Goal: Find specific page/section: Find specific page/section

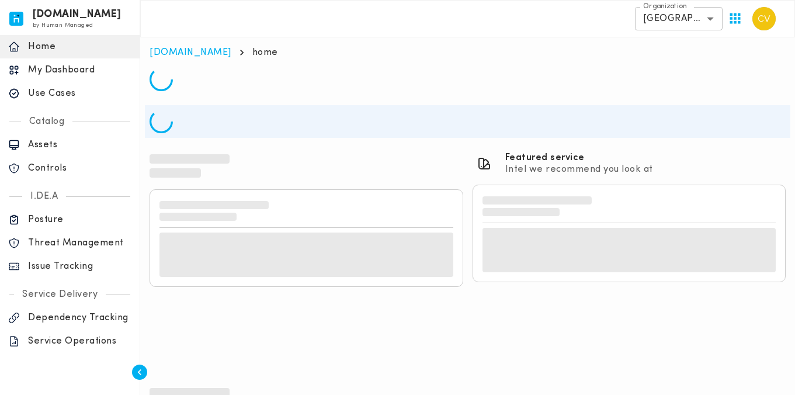
click at [66, 269] on p "Issue Tracking" at bounding box center [79, 266] width 103 height 12
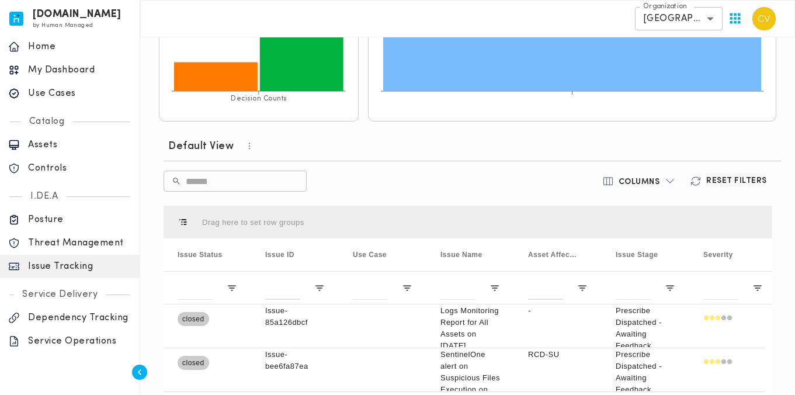
scroll to position [394, 0]
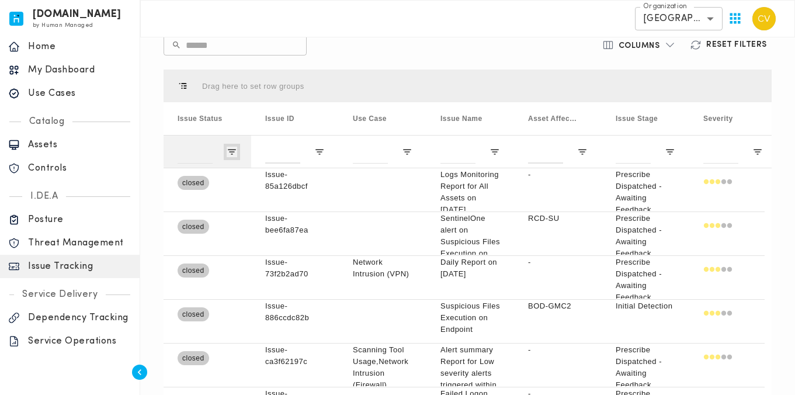
click at [232, 148] on span "Open Filter Menu" at bounding box center [232, 152] width 11 height 11
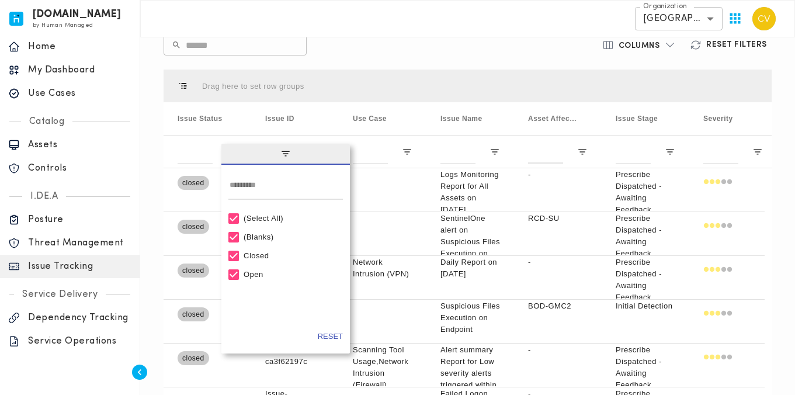
click at [269, 219] on div "(Select All)" at bounding box center [290, 218] width 95 height 9
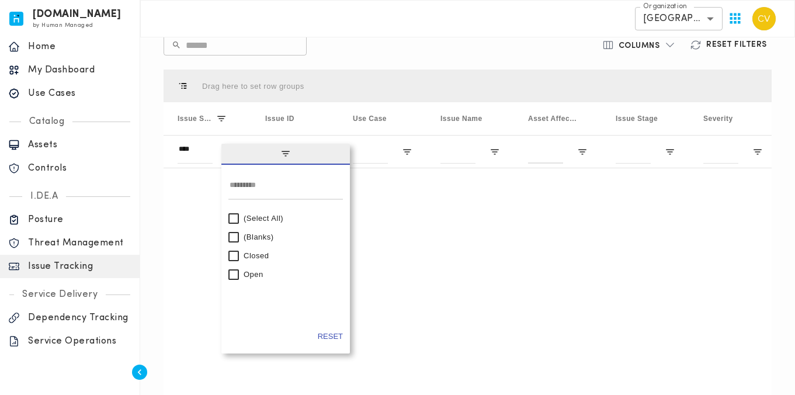
click at [239, 274] on div "Open" at bounding box center [285, 274] width 114 height 19
click at [239, 273] on div "Open" at bounding box center [285, 274] width 114 height 19
type input "********"
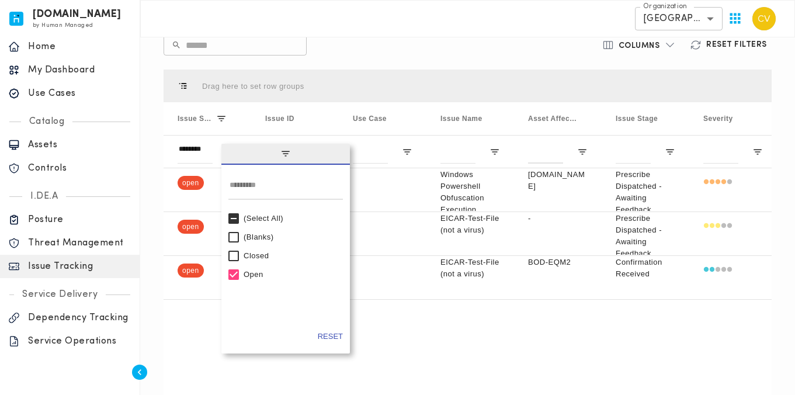
click at [416, 85] on div "Drag here to set row groups" at bounding box center [467, 85] width 608 height 33
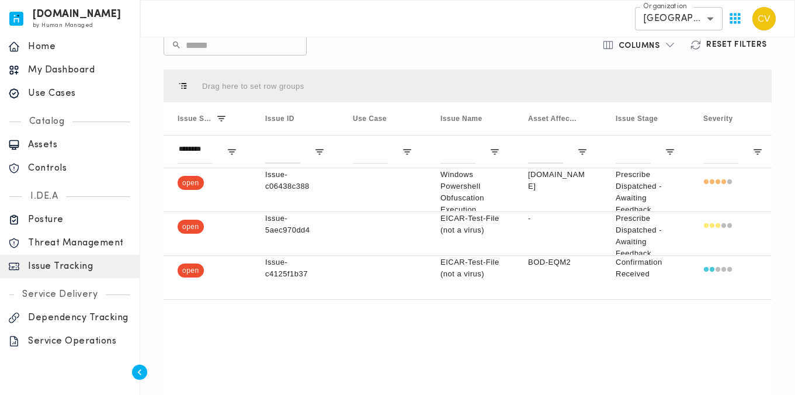
scroll to position [375, 0]
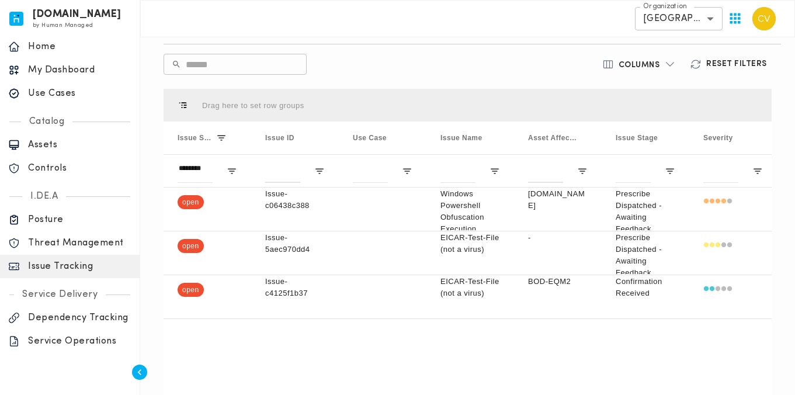
click at [507, 337] on div "open Issue-c06438c388 Windows Powershell Obfuscation Execution Base64 PRDWIN-BS…" at bounding box center [467, 304] width 608 height 234
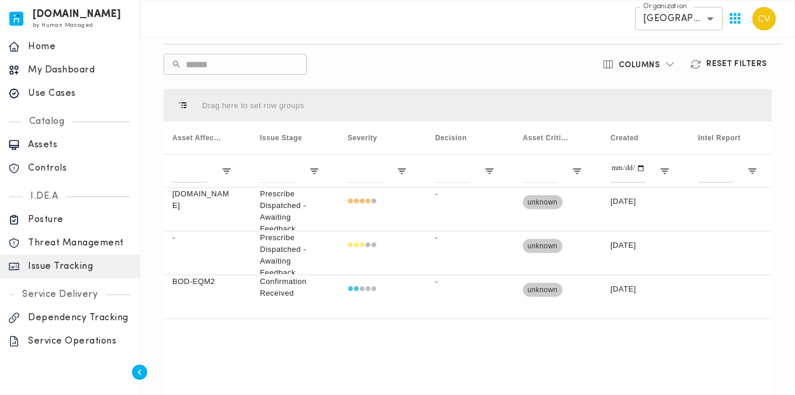
scroll to position [0, 284]
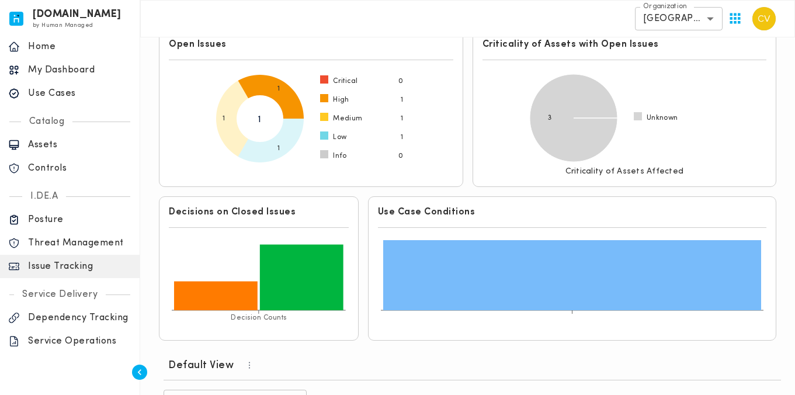
scroll to position [15, 0]
